Goal: Task Accomplishment & Management: Manage account settings

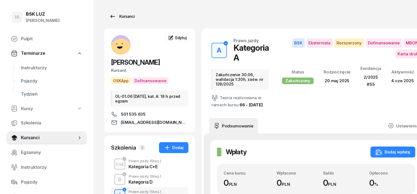
click at [117, 16] on div "Kursanci" at bounding box center [121, 16] width 25 height 7
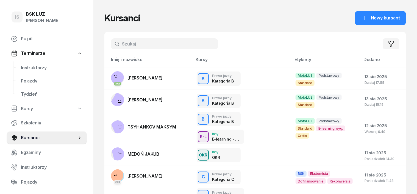
click at [114, 44] on input "text" at bounding box center [164, 43] width 107 height 11
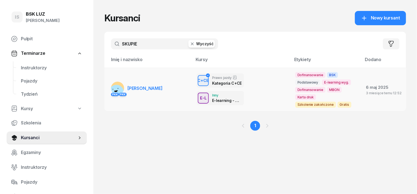
type input "SKUPIE"
click at [108, 87] on rect at bounding box center [116, 92] width 17 height 17
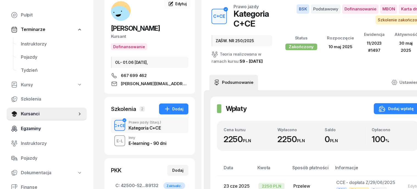
scroll to position [69, 0]
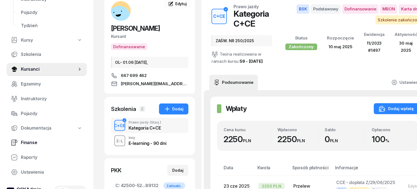
click at [30, 144] on span "Finanse" at bounding box center [52, 142] width 62 height 7
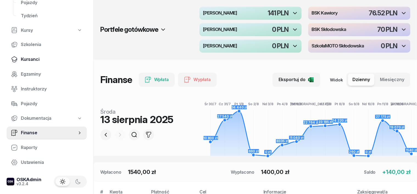
click at [30, 60] on span "Kursanci" at bounding box center [52, 59] width 62 height 7
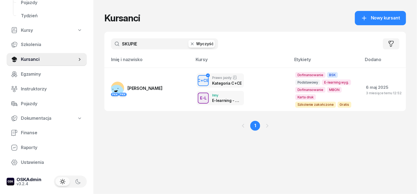
click at [189, 45] on icon "button" at bounding box center [191, 43] width 5 height 5
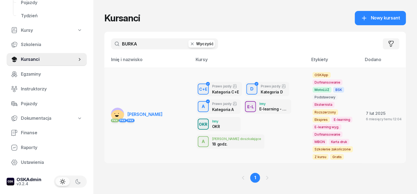
type input "BURKA"
click at [110, 109] on rect at bounding box center [118, 117] width 16 height 16
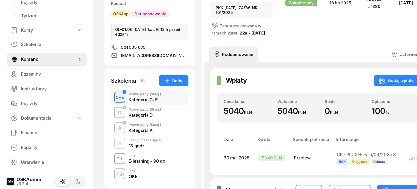
scroll to position [69, 0]
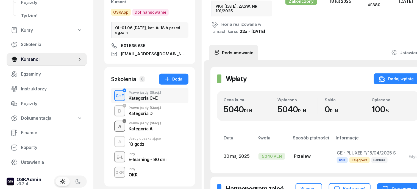
click at [116, 125] on div "A" at bounding box center [120, 126] width 8 height 9
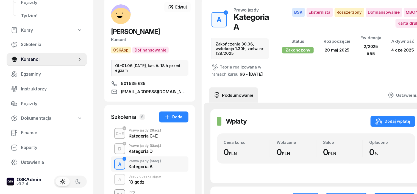
scroll to position [69, 0]
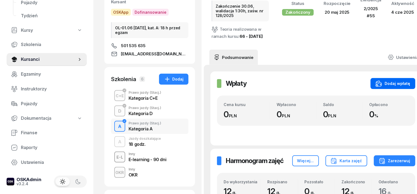
click at [389, 87] on div "Dodaj wpłatę" at bounding box center [392, 83] width 35 height 7
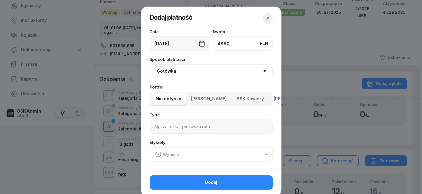
type input "4860"
click at [167, 73] on select "Gotówka Karta Przelew Płatności online BLIK" at bounding box center [211, 71] width 123 height 14
select select "transfer"
click at [150, 64] on select "Gotówka Karta Przelew Płatności online BLIK" at bounding box center [211, 71] width 123 height 14
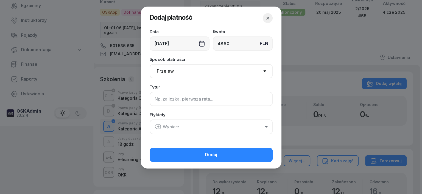
click at [156, 98] on input at bounding box center [211, 99] width 123 height 14
click at [188, 97] on input "A - [PERSON_NAME] - F/2/7" at bounding box center [211, 99] width 123 height 14
click at [195, 95] on input "A - [PERSON_NAME] - F/2/07" at bounding box center [211, 99] width 123 height 14
type input "A - [PERSON_NAME] - F/2/07/2025 ML"
click at [157, 128] on icon "button" at bounding box center [158, 127] width 7 height 7
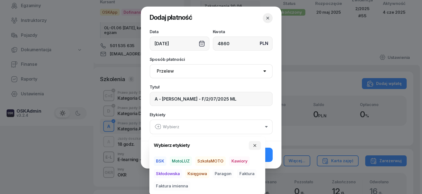
click at [159, 127] on icon "button" at bounding box center [158, 127] width 7 height 7
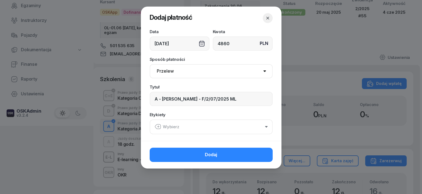
click at [158, 127] on icon "button" at bounding box center [158, 127] width 0 height 2
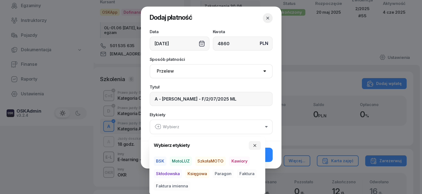
click at [181, 160] on span "MotoLUZ" at bounding box center [181, 161] width 22 height 9
click at [197, 175] on span "Księgowa" at bounding box center [197, 173] width 24 height 9
click at [251, 174] on span "Faktura" at bounding box center [246, 173] width 19 height 9
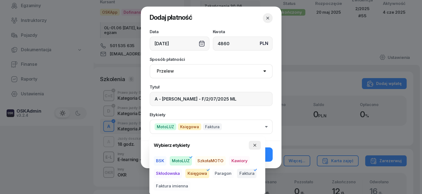
click at [254, 145] on icon "button" at bounding box center [255, 145] width 4 height 4
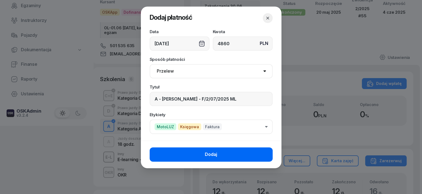
click at [267, 154] on button "Dodaj" at bounding box center [211, 155] width 123 height 14
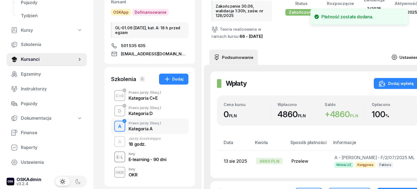
click at [397, 54] on icon at bounding box center [394, 57] width 6 height 6
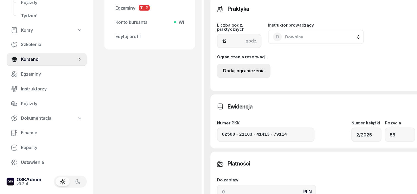
scroll to position [378, 0]
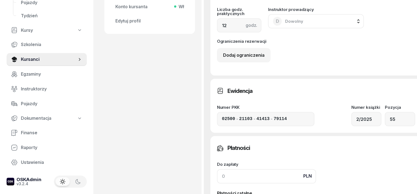
click at [217, 183] on input at bounding box center [266, 177] width 99 height 14
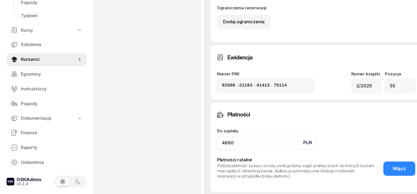
scroll to position [446, 0]
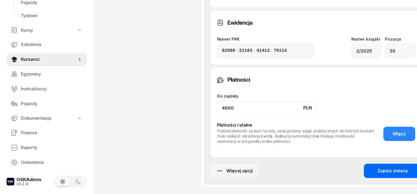
type input "4860"
click at [389, 174] on div "Zapisz zmiany" at bounding box center [393, 171] width 30 height 7
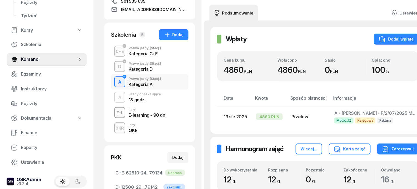
scroll to position [116, 0]
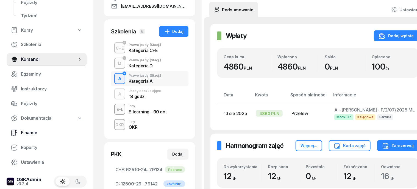
click at [30, 134] on span "Finanse" at bounding box center [52, 133] width 62 height 7
